Goal: Task Accomplishment & Management: Manage account settings

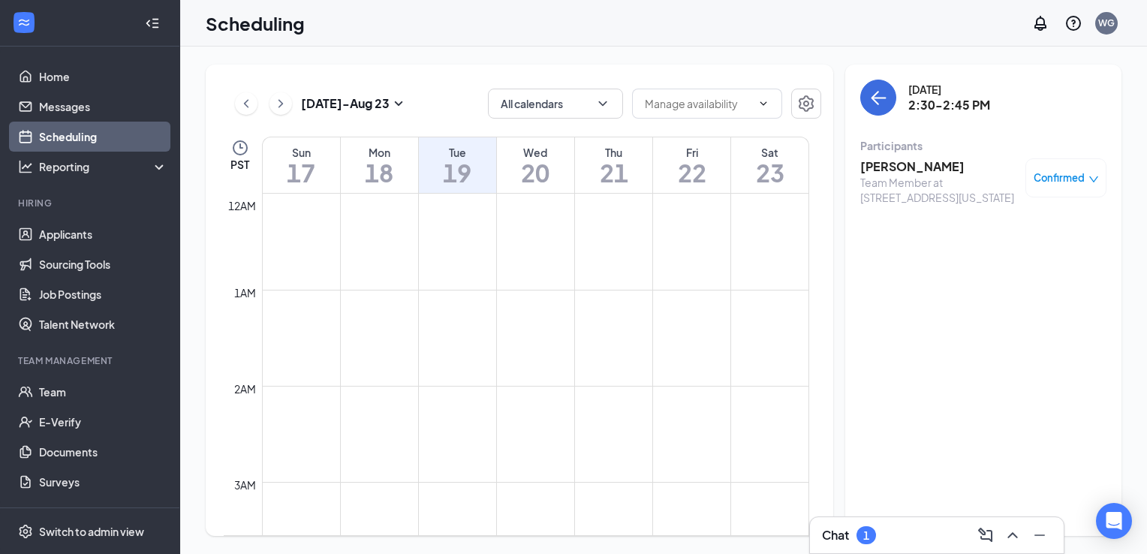
click at [284, 101] on icon "ChevronRight" at bounding box center [280, 104] width 15 height 18
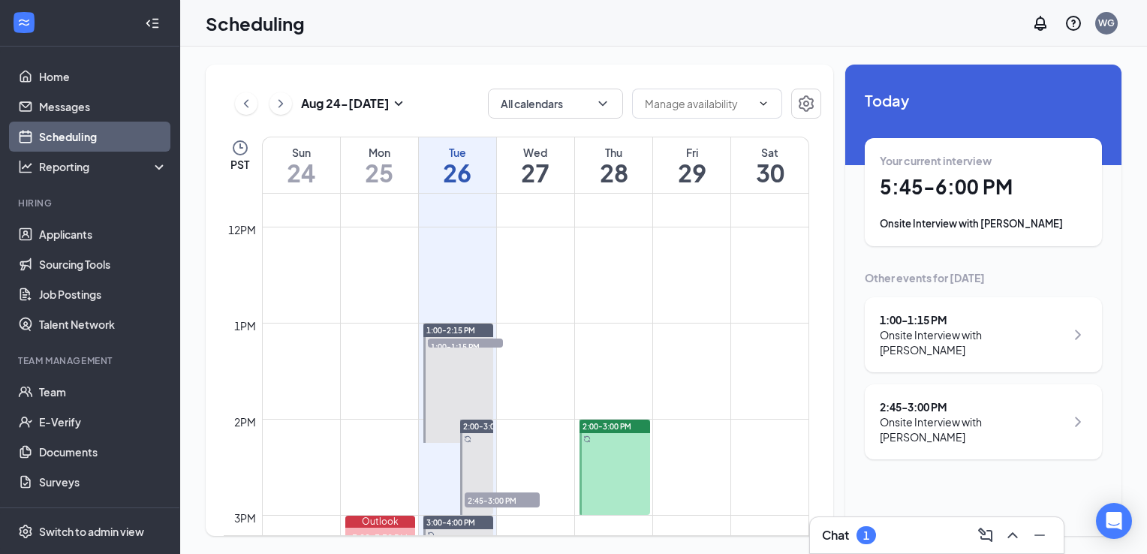
scroll to position [1123, 0]
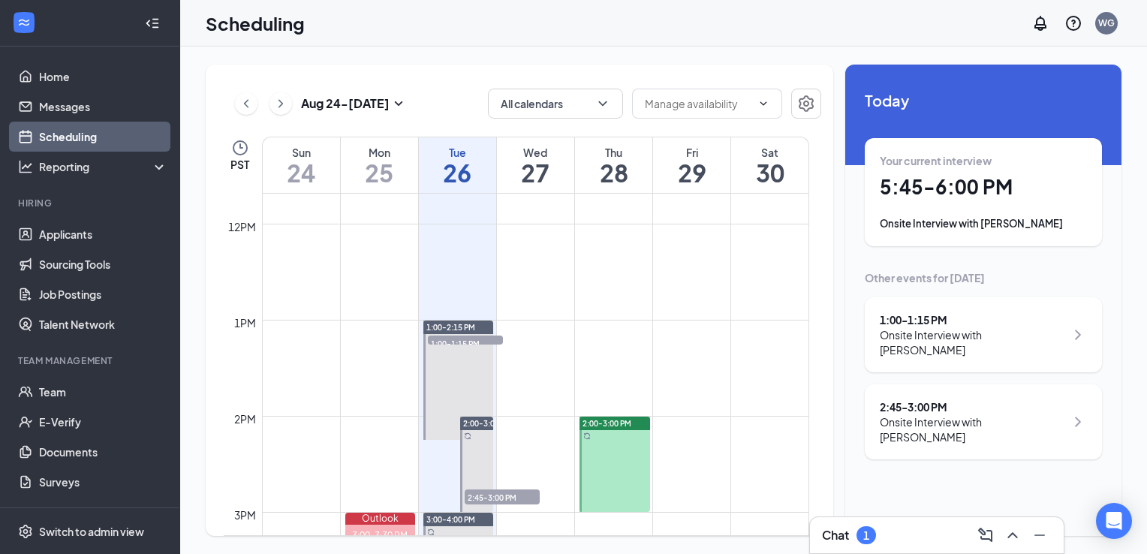
click at [486, 337] on span "1:00-1:15 PM" at bounding box center [465, 342] width 75 height 15
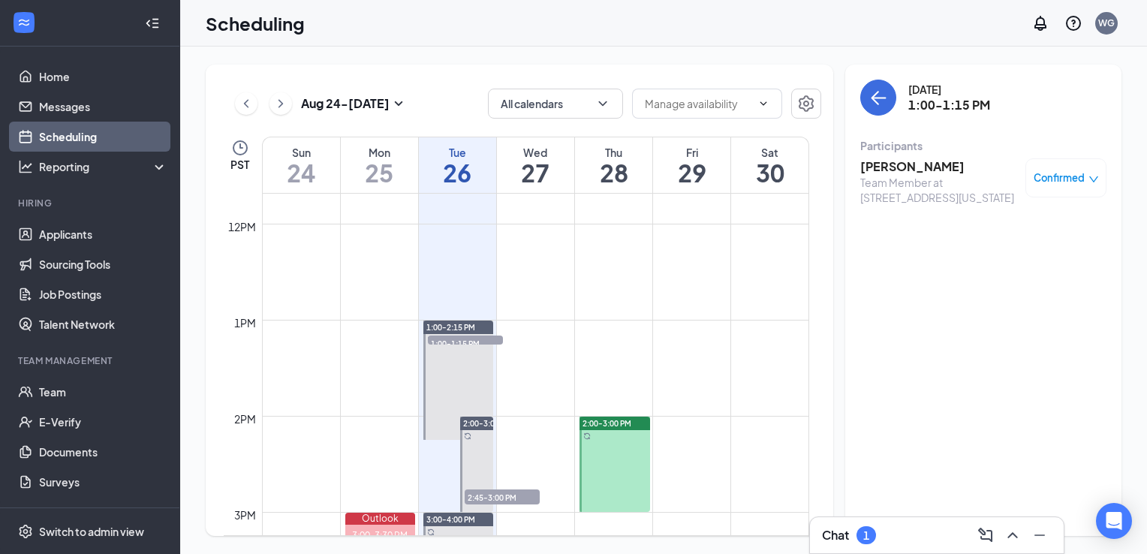
click at [1072, 179] on span "Confirmed" at bounding box center [1058, 177] width 51 height 15
click at [1036, 248] on span "Mark complete" at bounding box center [1017, 246] width 75 height 17
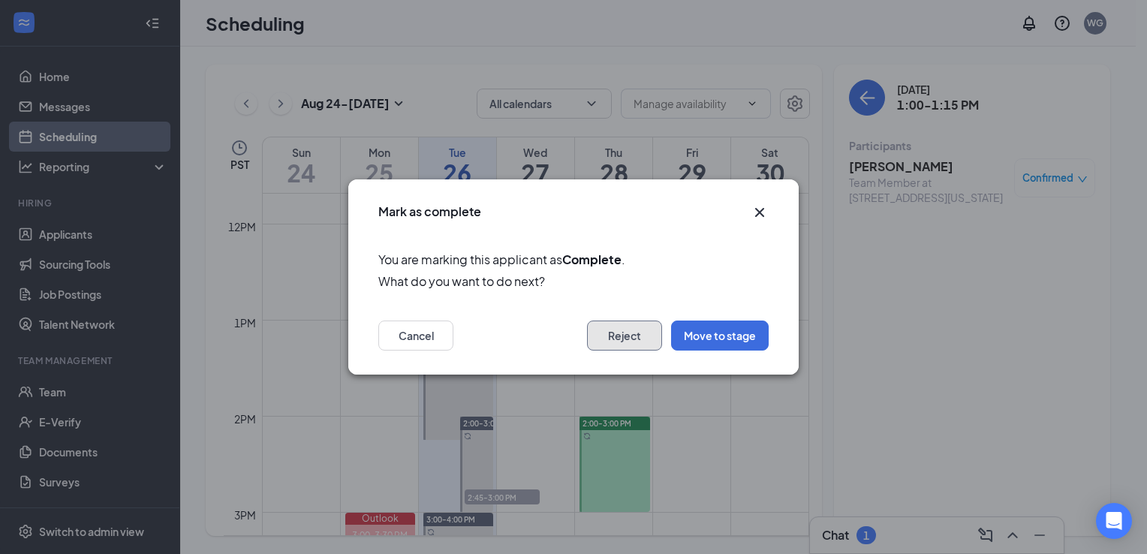
click at [621, 341] on button "Reject" at bounding box center [624, 335] width 75 height 30
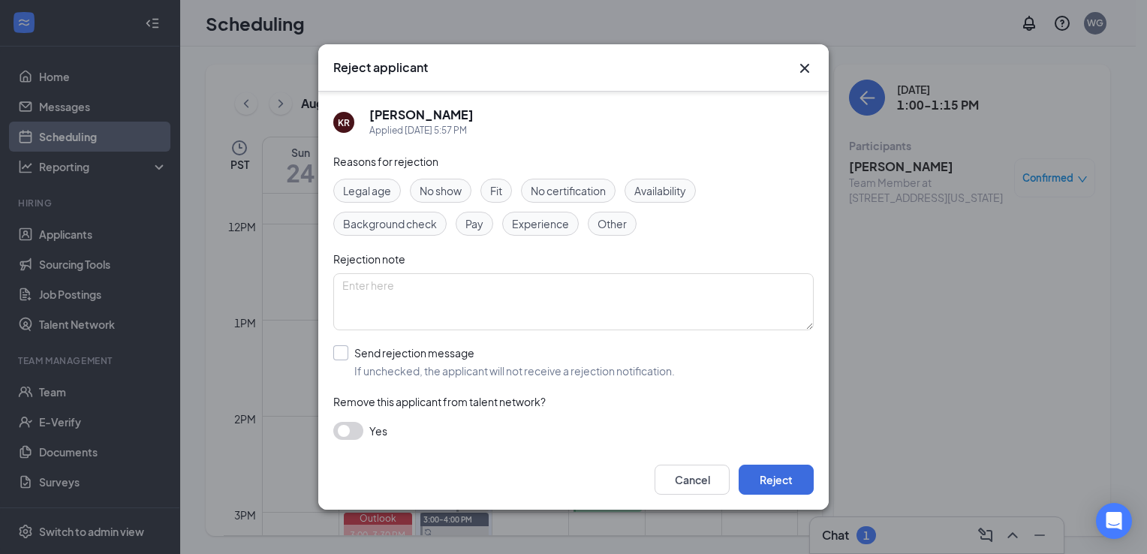
scroll to position [5, 0]
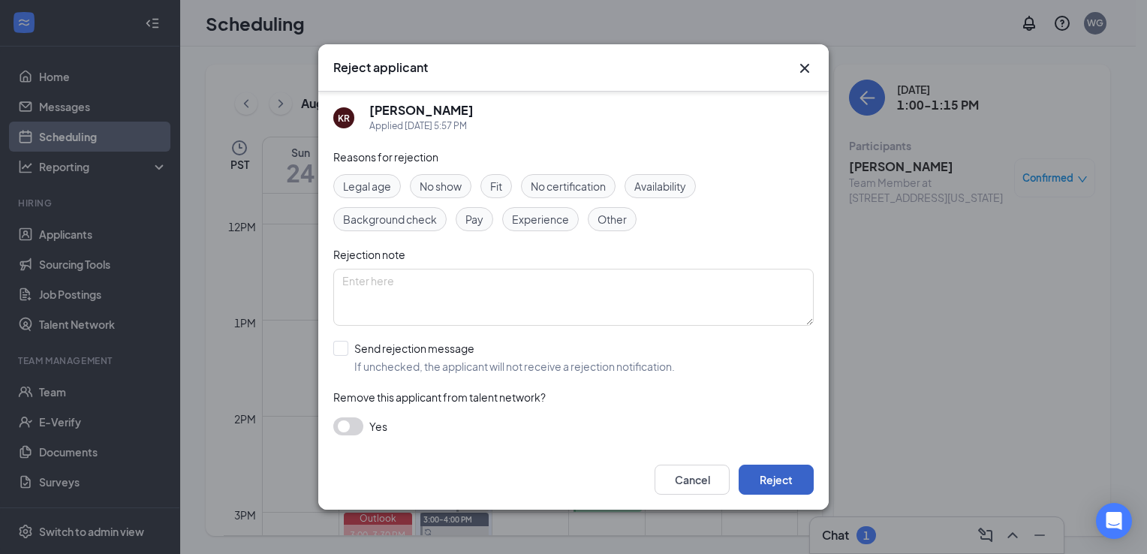
click at [791, 485] on button "Reject" at bounding box center [775, 480] width 75 height 30
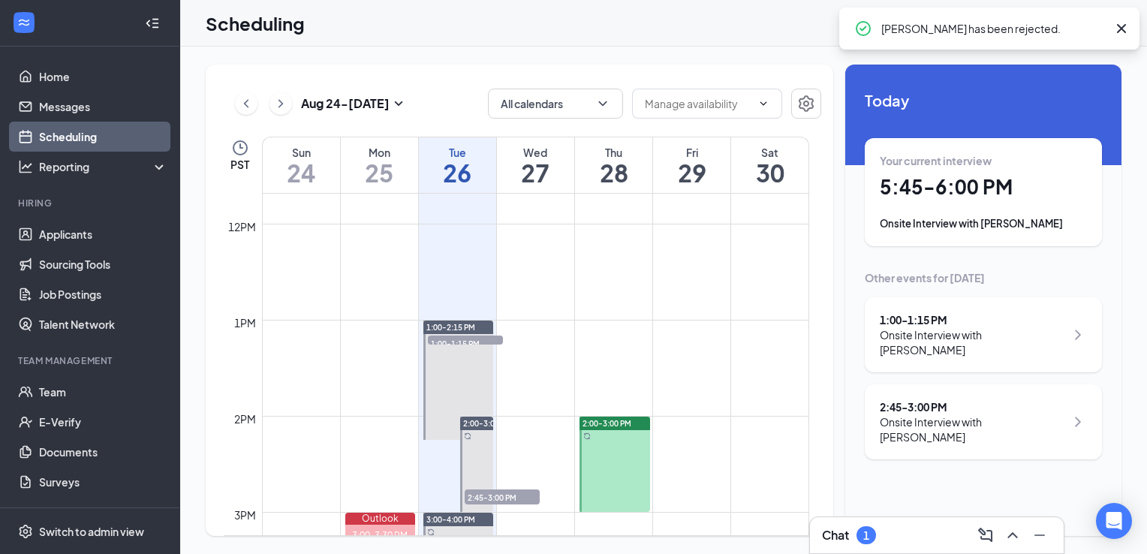
click at [513, 493] on span "2:45-3:00 PM" at bounding box center [502, 496] width 75 height 15
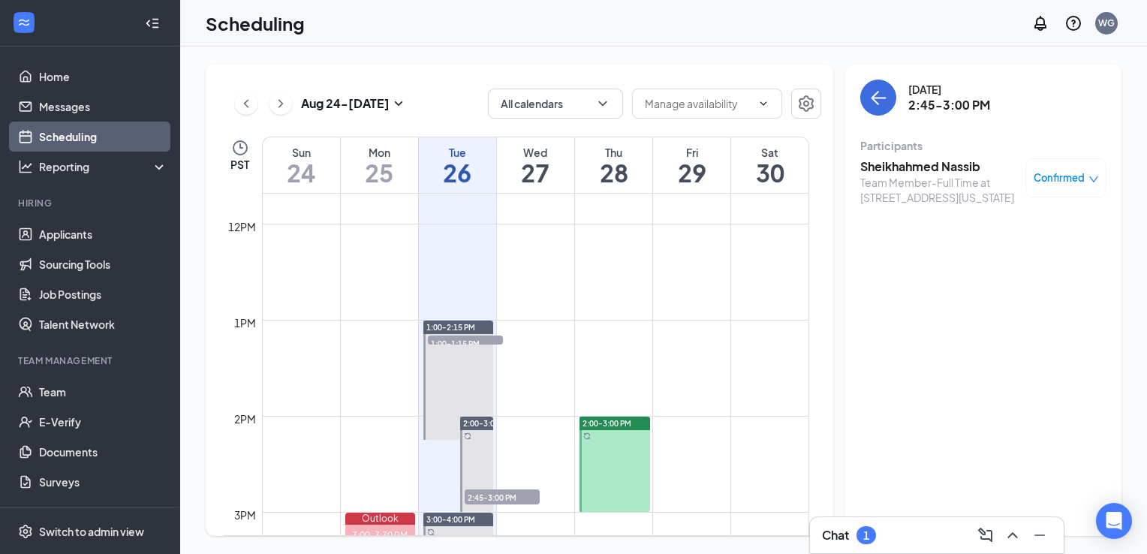
click at [1099, 179] on div "Confirmed" at bounding box center [1065, 177] width 81 height 39
click at [1091, 179] on icon "down" at bounding box center [1093, 179] width 9 height 6
click at [1026, 249] on span "Mark complete" at bounding box center [1017, 246] width 75 height 17
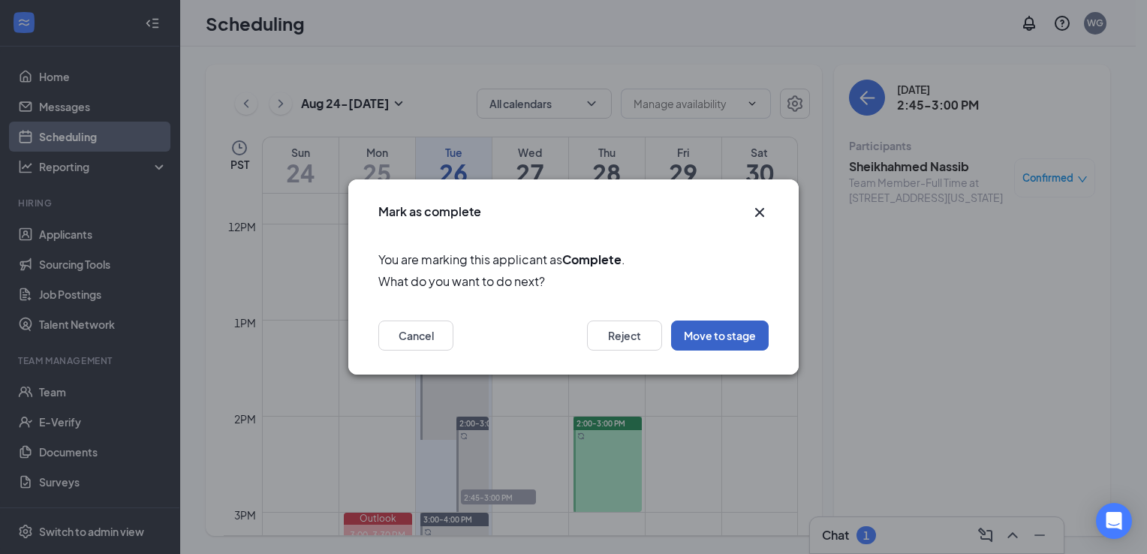
click at [714, 333] on button "Move to stage" at bounding box center [720, 335] width 98 height 30
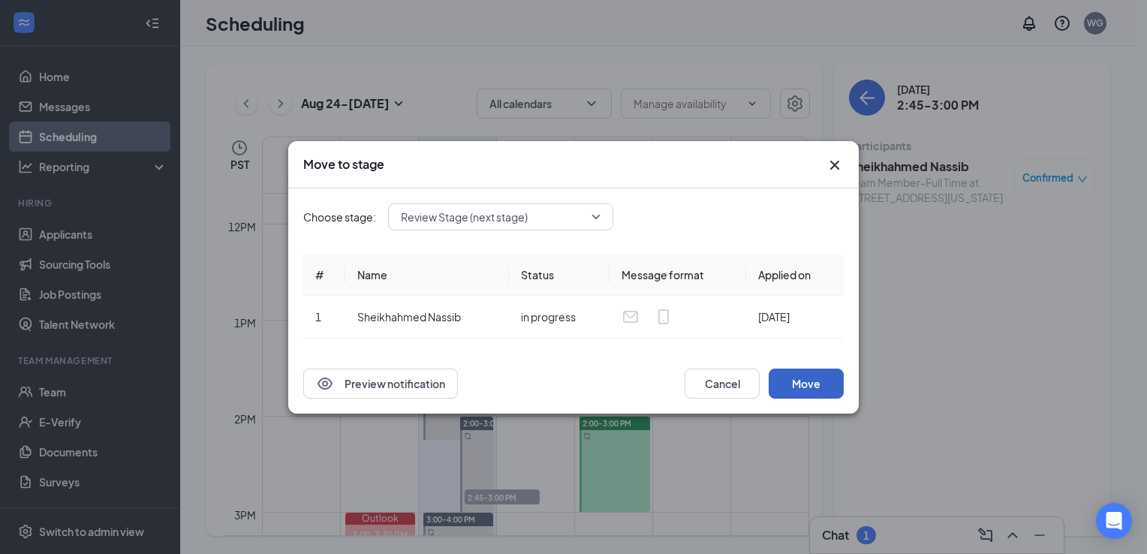
click at [819, 380] on button "Move" at bounding box center [805, 383] width 75 height 30
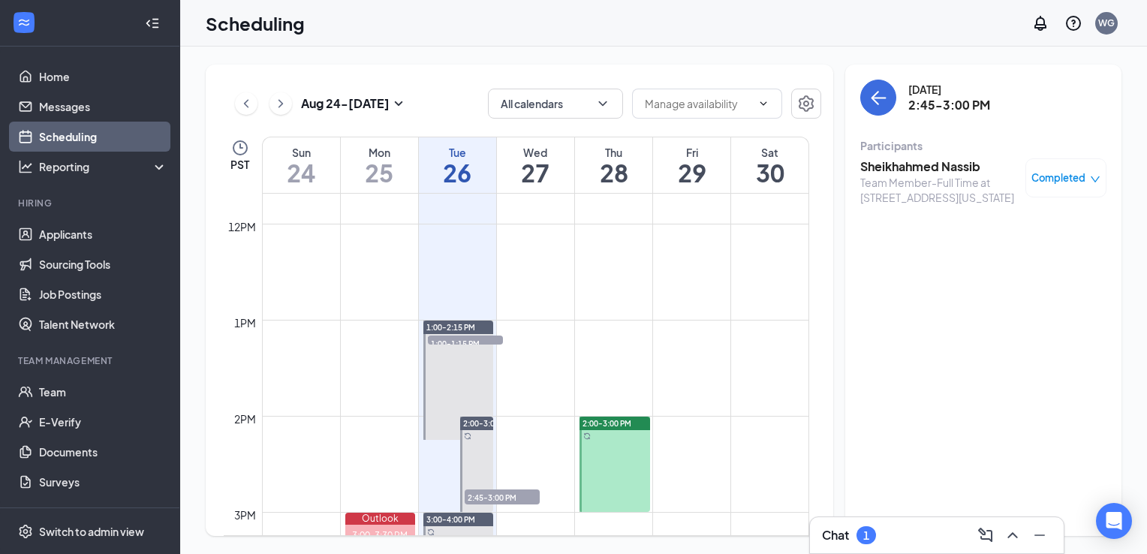
click at [895, 168] on h3 "Sheikhahmed Nassib" at bounding box center [939, 166] width 158 height 17
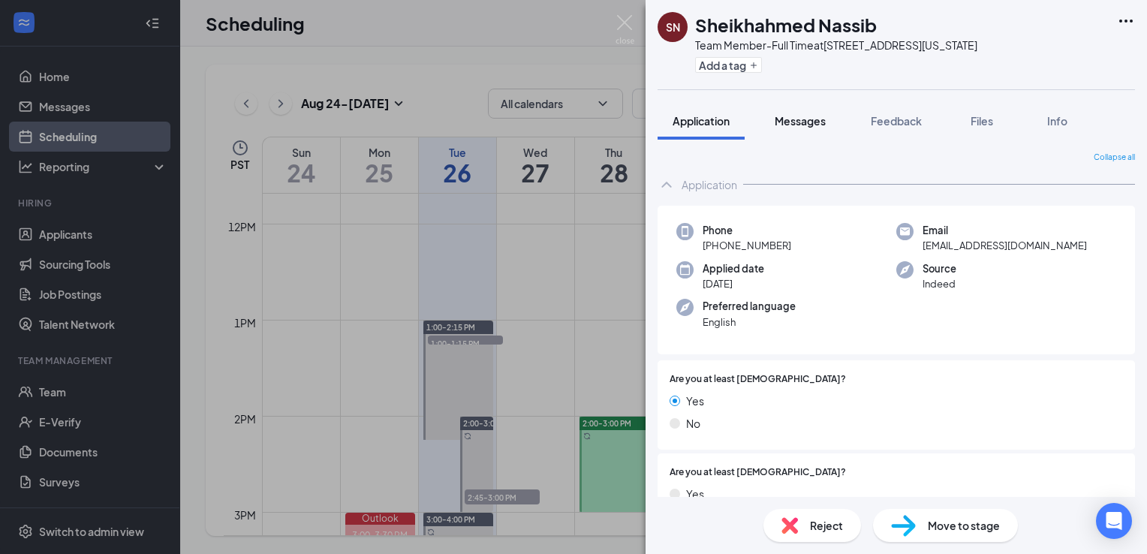
click at [810, 122] on span "Messages" at bounding box center [799, 121] width 51 height 14
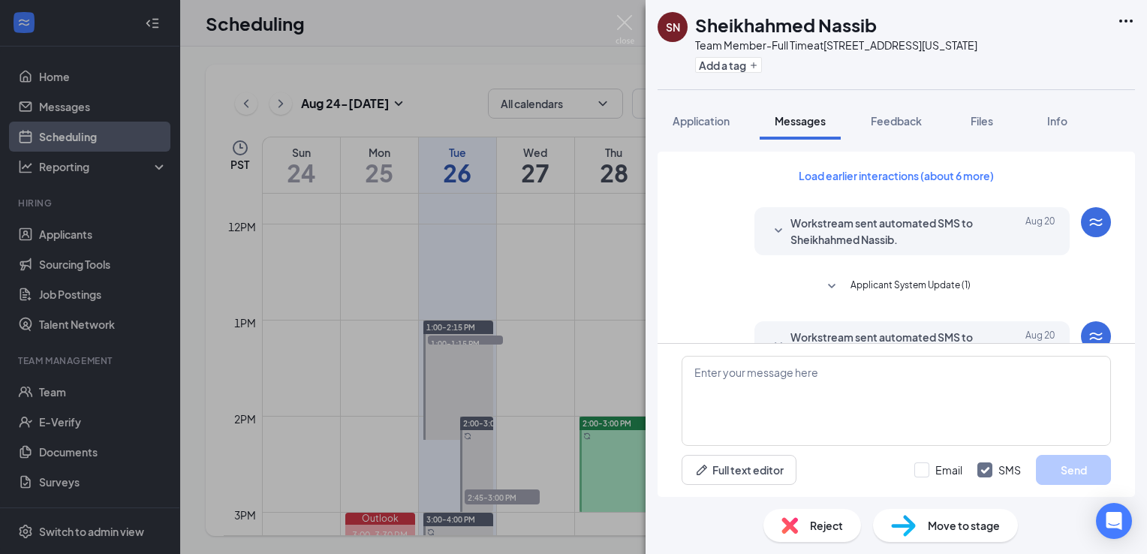
scroll to position [410, 0]
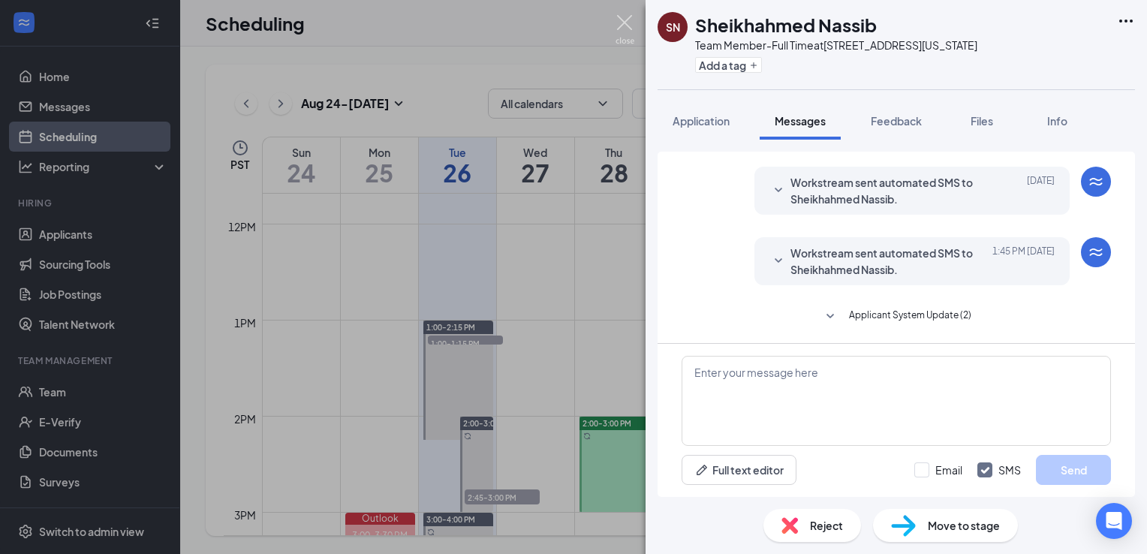
click at [632, 26] on img at bounding box center [624, 29] width 19 height 29
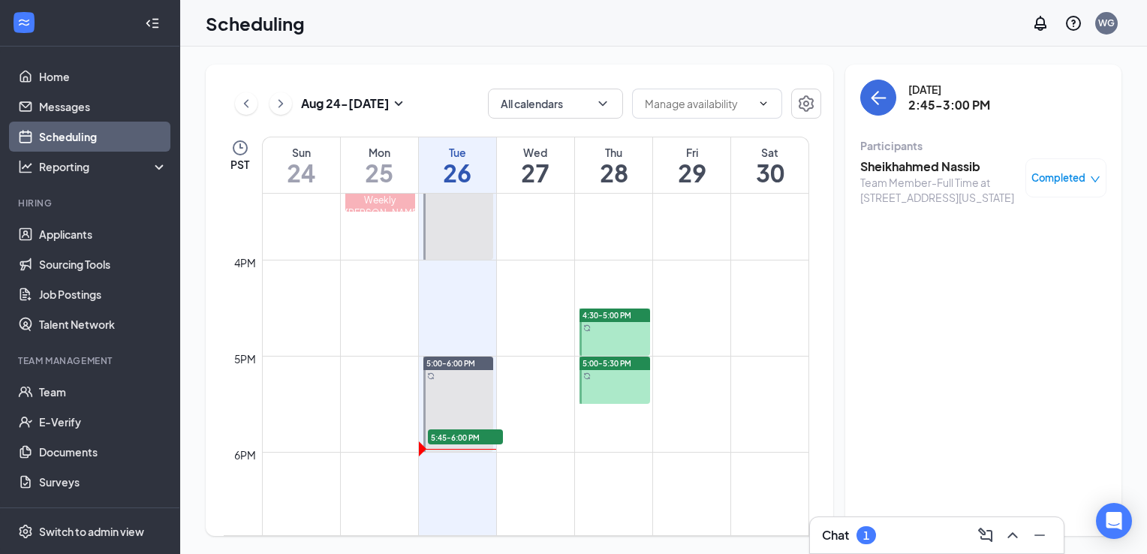
scroll to position [1483, 0]
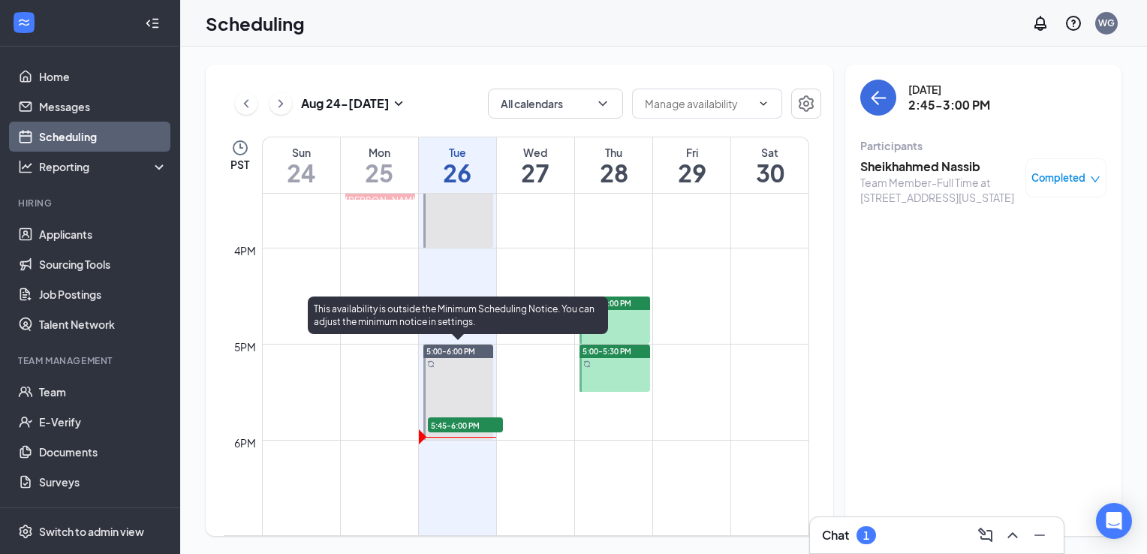
click at [464, 424] on span "5:45-6:00 PM" at bounding box center [465, 424] width 75 height 15
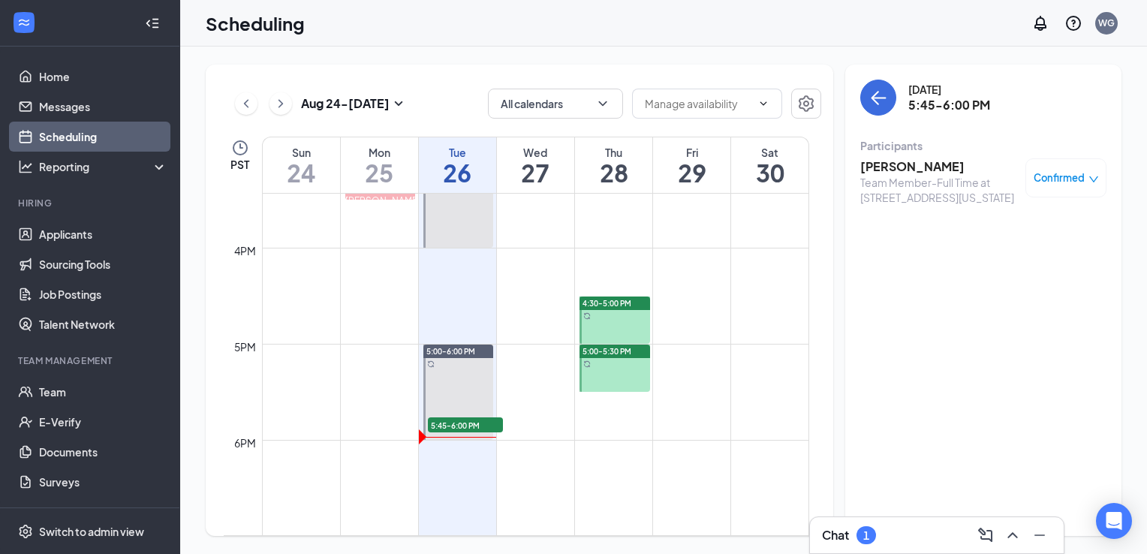
click at [1065, 159] on div "Confirmed" at bounding box center [1065, 177] width 81 height 39
click at [1084, 185] on div "Confirmed" at bounding box center [1065, 177] width 65 height 15
click at [1017, 250] on span "Mark complete" at bounding box center [1017, 246] width 75 height 17
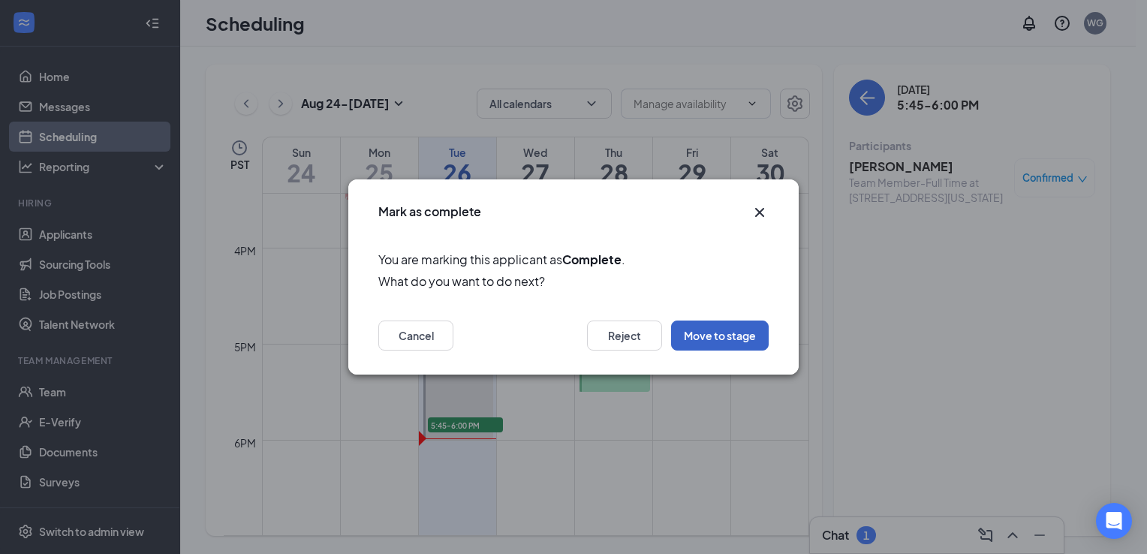
click at [724, 350] on button "Move to stage" at bounding box center [720, 335] width 98 height 30
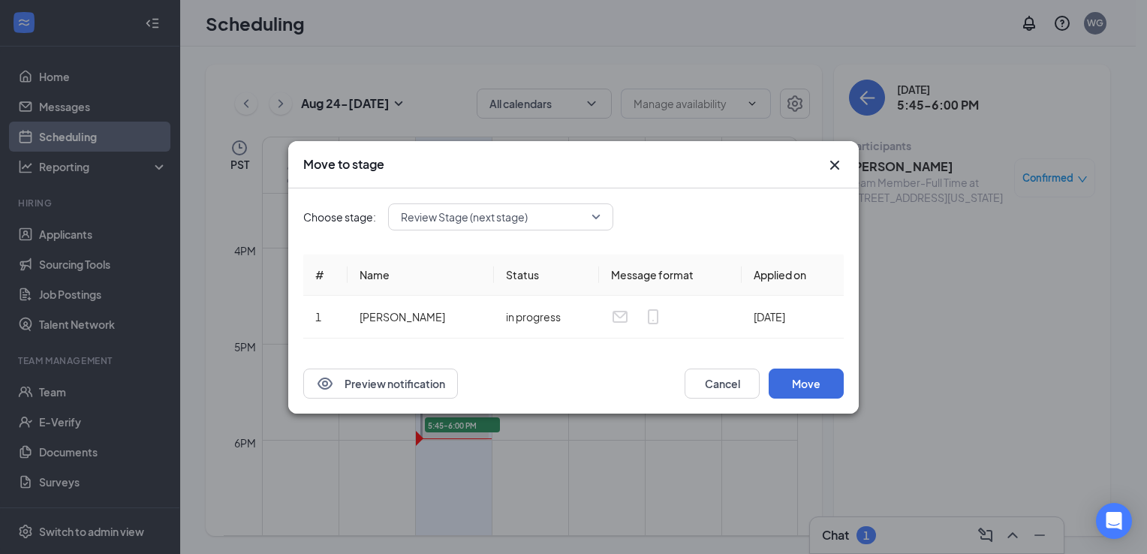
click at [559, 218] on span "Review Stage (next stage)" at bounding box center [494, 217] width 186 height 23
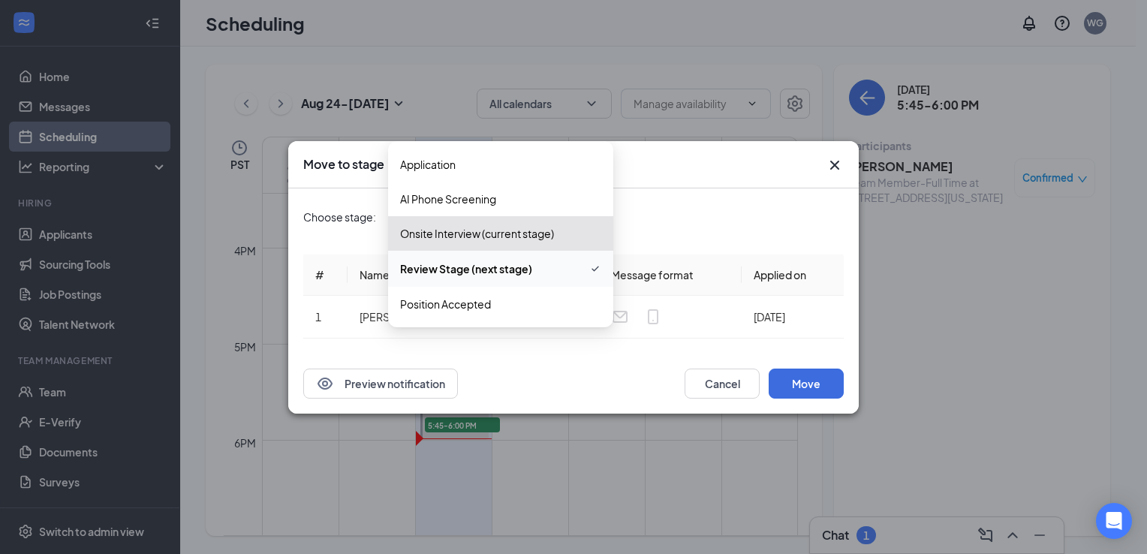
click at [487, 267] on span "Review Stage (next stage)" at bounding box center [466, 268] width 132 height 17
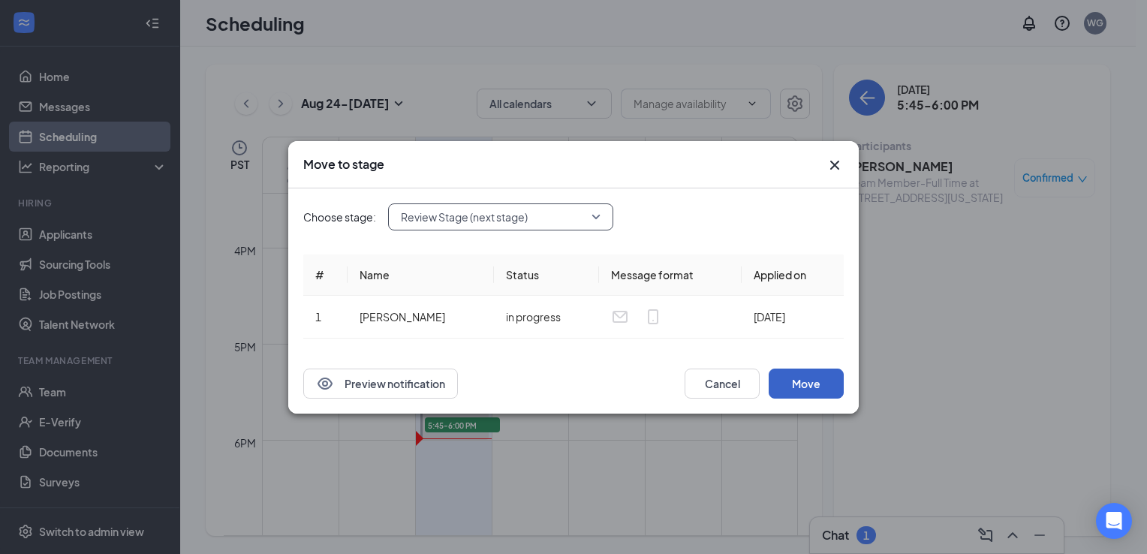
click at [811, 380] on button "Move" at bounding box center [805, 383] width 75 height 30
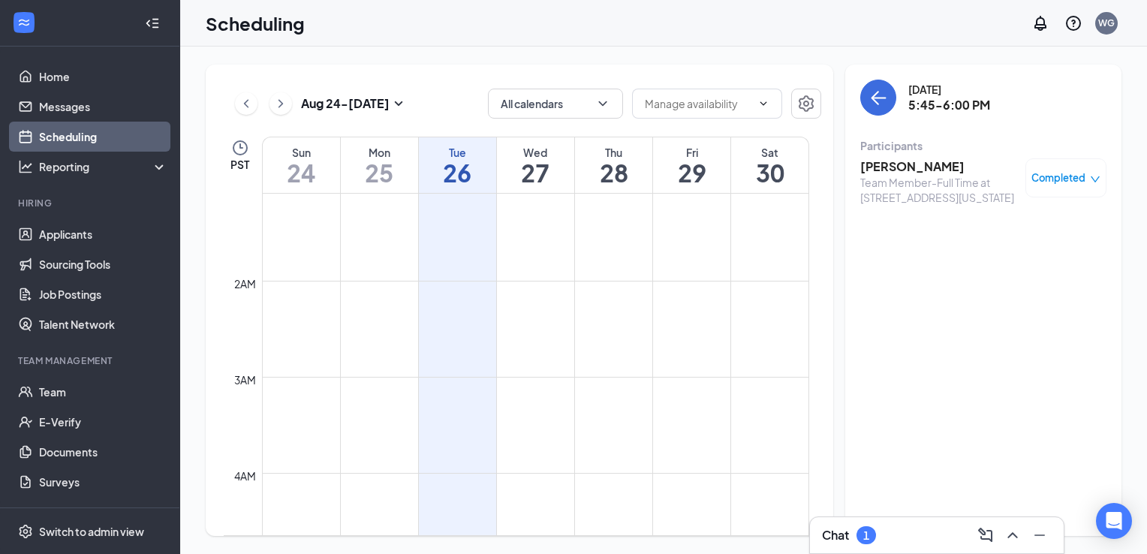
scroll to position [39, 0]
